Goal: Information Seeking & Learning: Learn about a topic

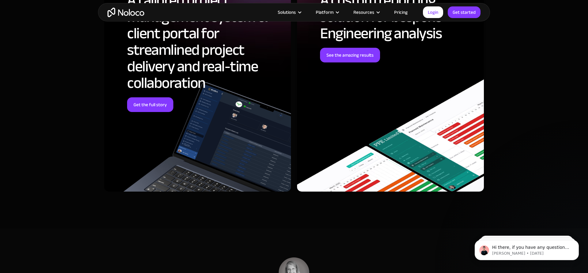
scroll to position [2557, 0]
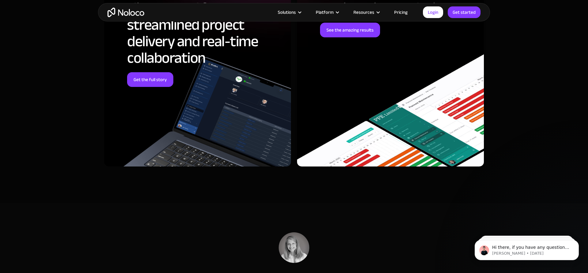
click at [406, 9] on link "Pricing" at bounding box center [400, 12] width 29 height 8
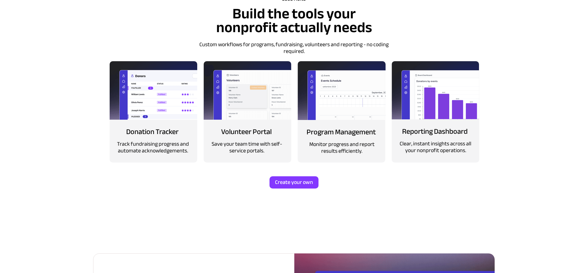
scroll to position [535, 0]
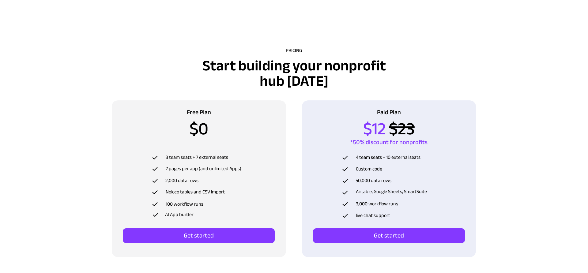
scroll to position [1961, 0]
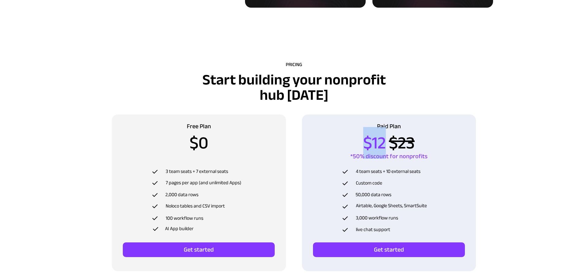
drag, startPoint x: 360, startPoint y: 144, endPoint x: 384, endPoint y: 145, distance: 23.9
click at [384, 145] on p "$12 $23" at bounding box center [389, 147] width 92 height 18
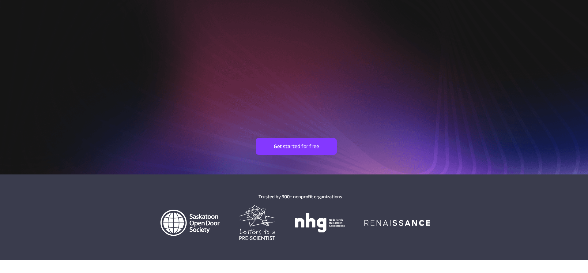
scroll to position [0, 0]
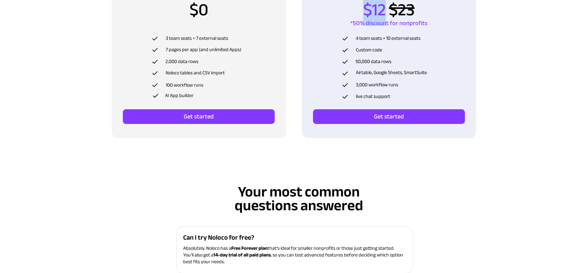
copy span "$12"
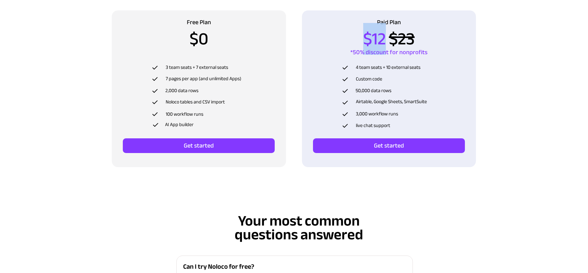
scroll to position [2056, 0]
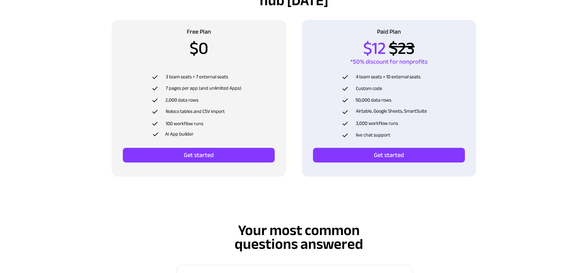
click at [287, 70] on div at bounding box center [294, 73] width 441 height 271
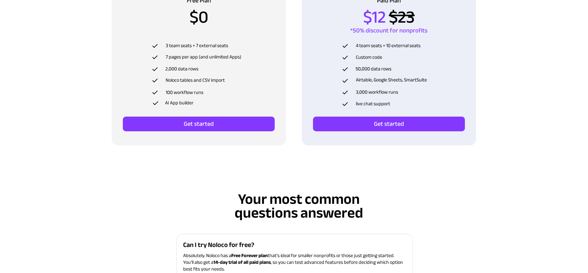
scroll to position [2094, 0]
